Goal: Information Seeking & Learning: Learn about a topic

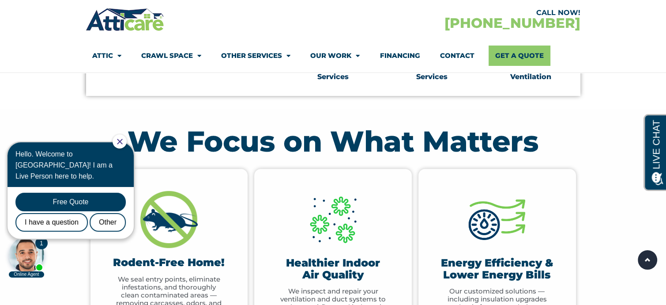
scroll to position [348, 0]
click at [557, 85] on div "Air Quality & Ventilation" at bounding box center [531, 47] width 99 height 97
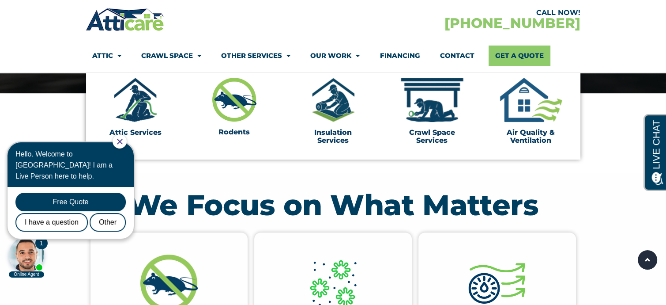
scroll to position [284, 0]
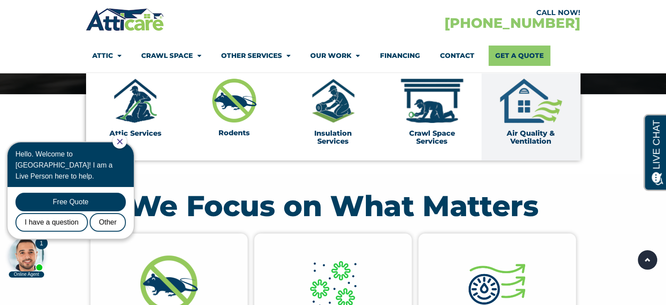
click at [530, 112] on img at bounding box center [531, 101] width 66 height 44
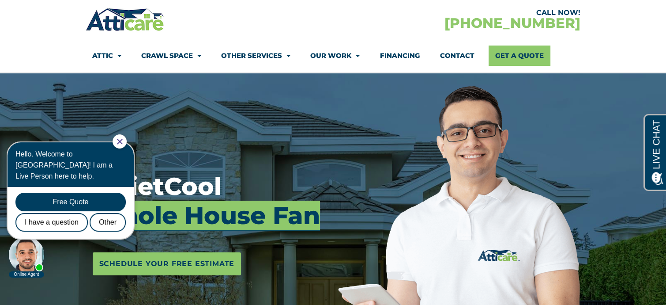
scroll to position [49, 0]
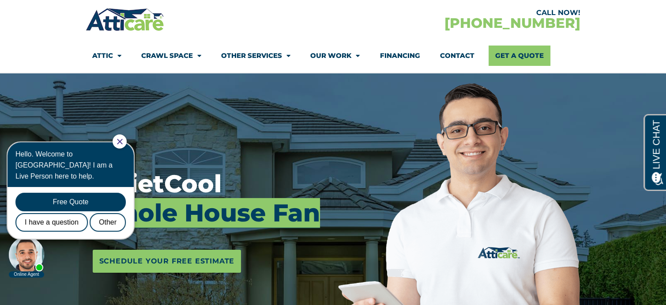
click at [123, 139] on icon "Close Chat" at bounding box center [120, 142] width 6 height 6
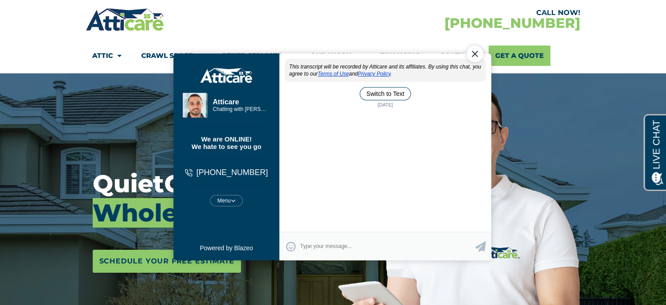
scroll to position [0, 0]
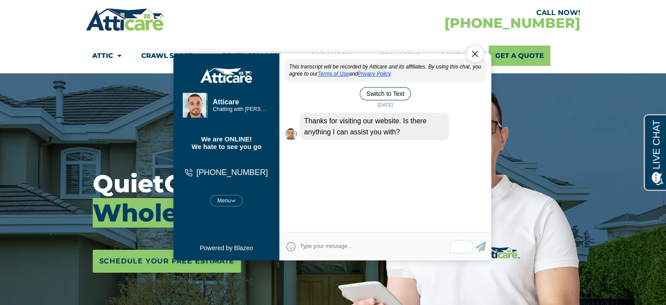
click at [473, 55] on div "Close Chat" at bounding box center [474, 53] width 17 height 17
